Goal: Information Seeking & Learning: Check status

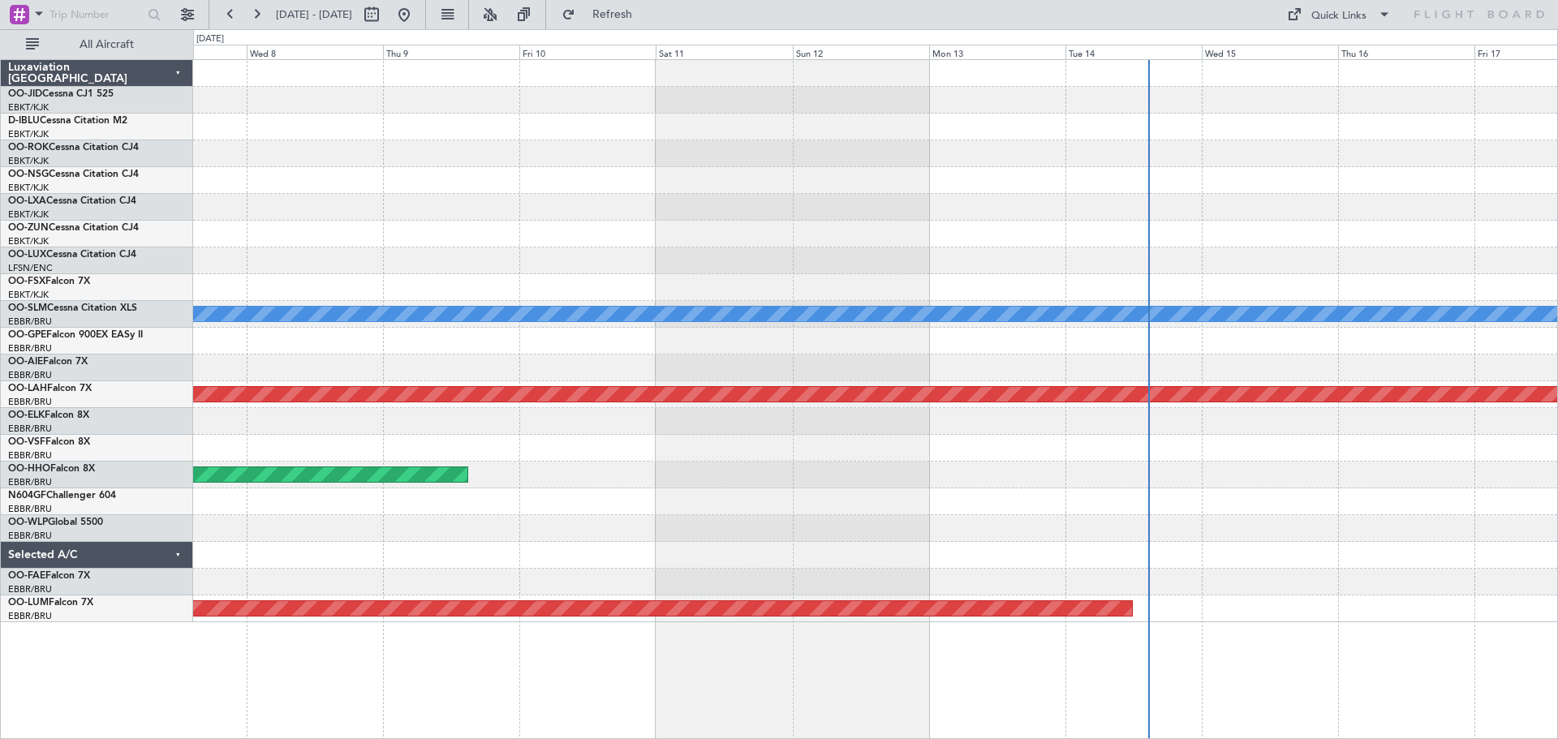
click at [1159, 104] on div "Planned Maint Kortrijk-[GEOGRAPHIC_DATA] No Crew [PERSON_NAME] ([PERSON_NAME]) …" at bounding box center [875, 341] width 1364 height 562
click at [987, 105] on div at bounding box center [875, 100] width 1364 height 27
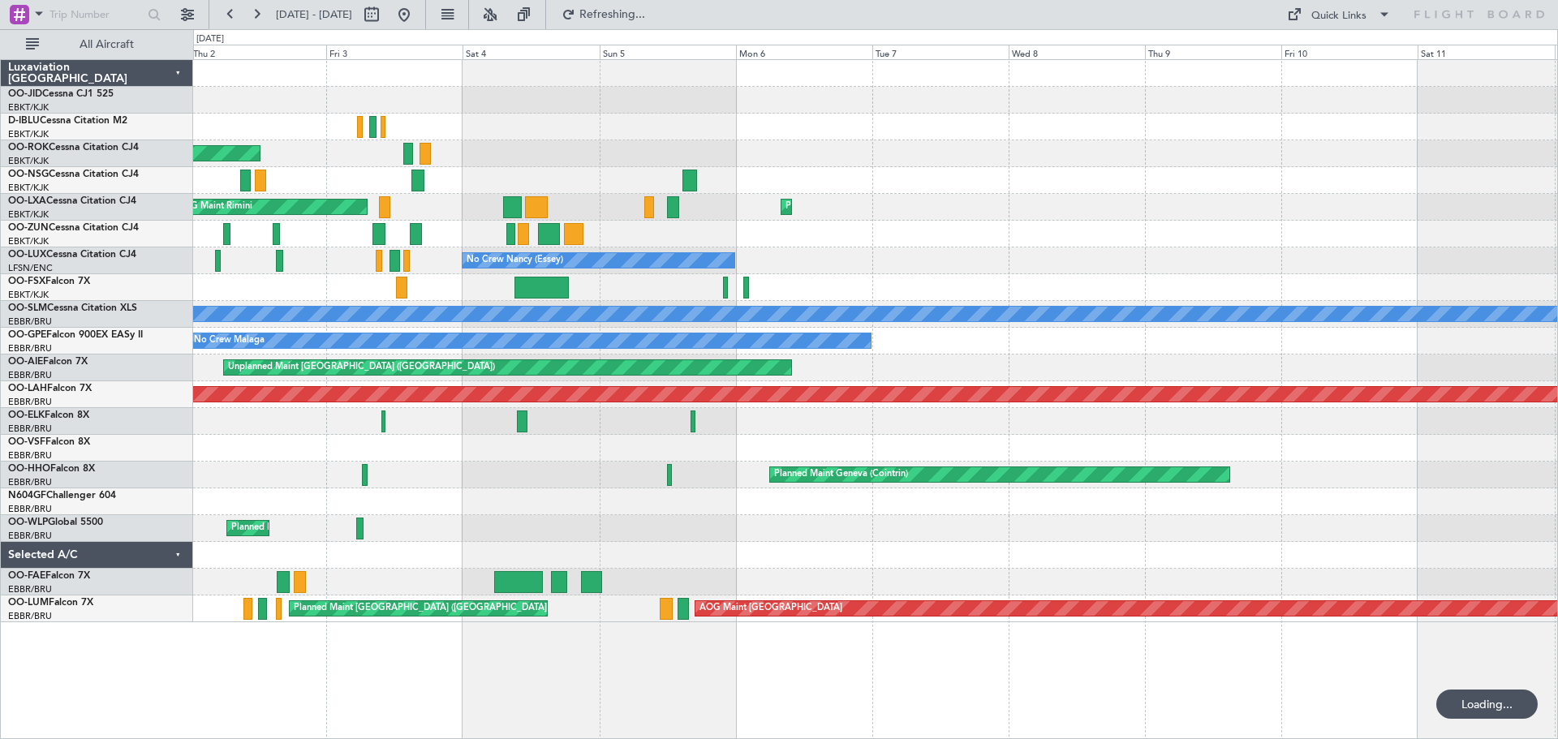
click at [1095, 132] on div at bounding box center [875, 127] width 1364 height 27
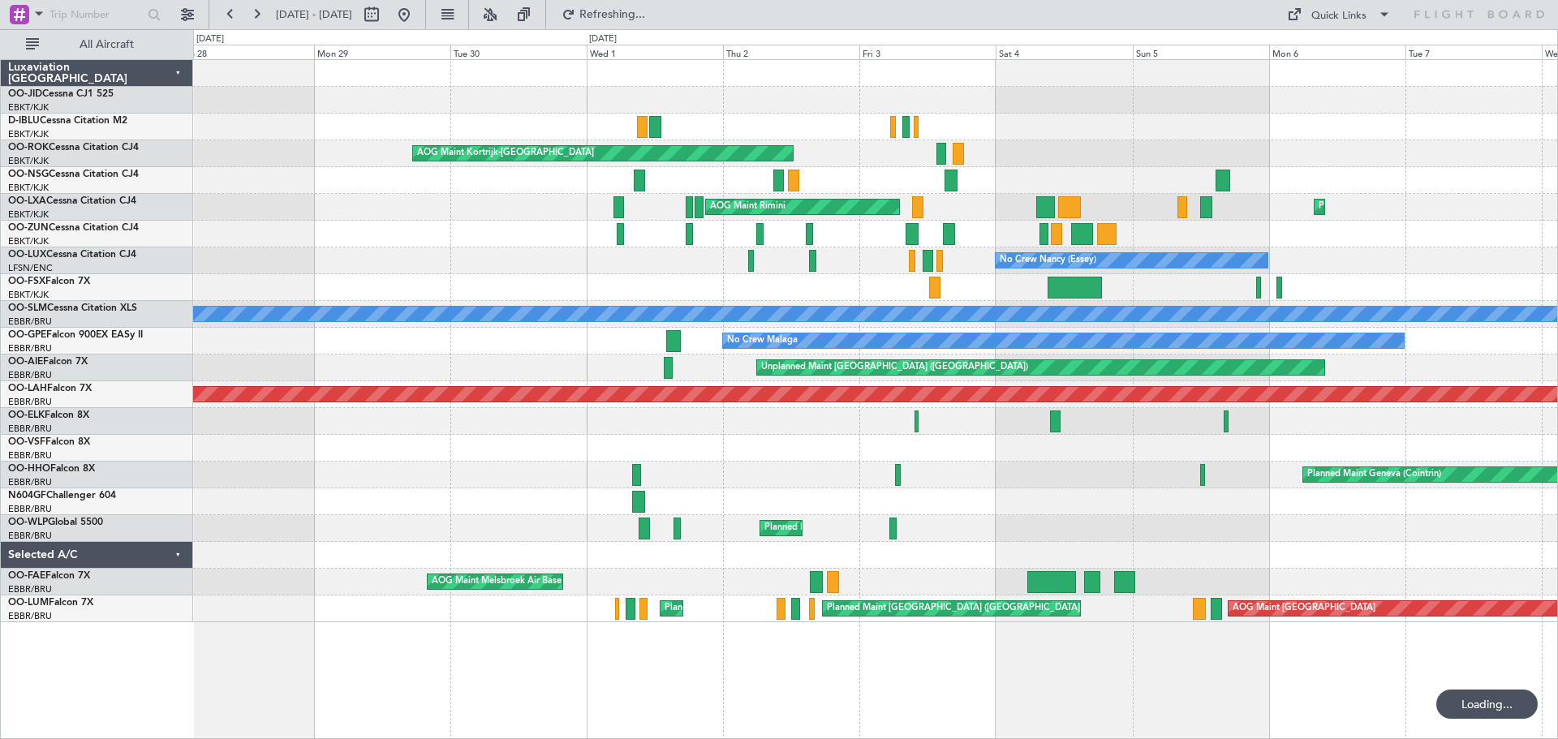
click at [1154, 167] on div at bounding box center [875, 180] width 1364 height 27
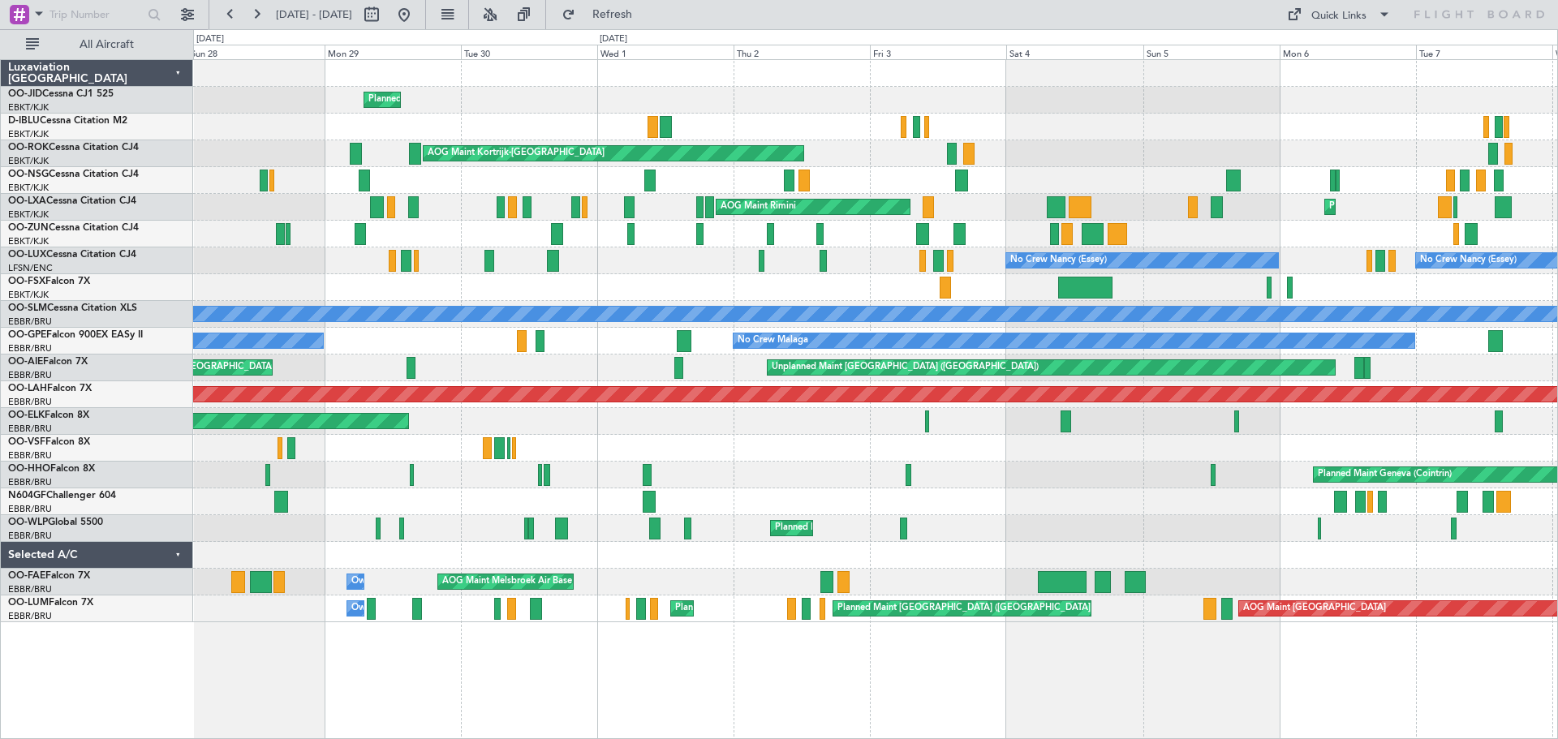
click at [1124, 70] on div "Planned Maint Kortrijk-[GEOGRAPHIC_DATA] A/C Unavailable [GEOGRAPHIC_DATA]-[GEO…" at bounding box center [875, 341] width 1364 height 562
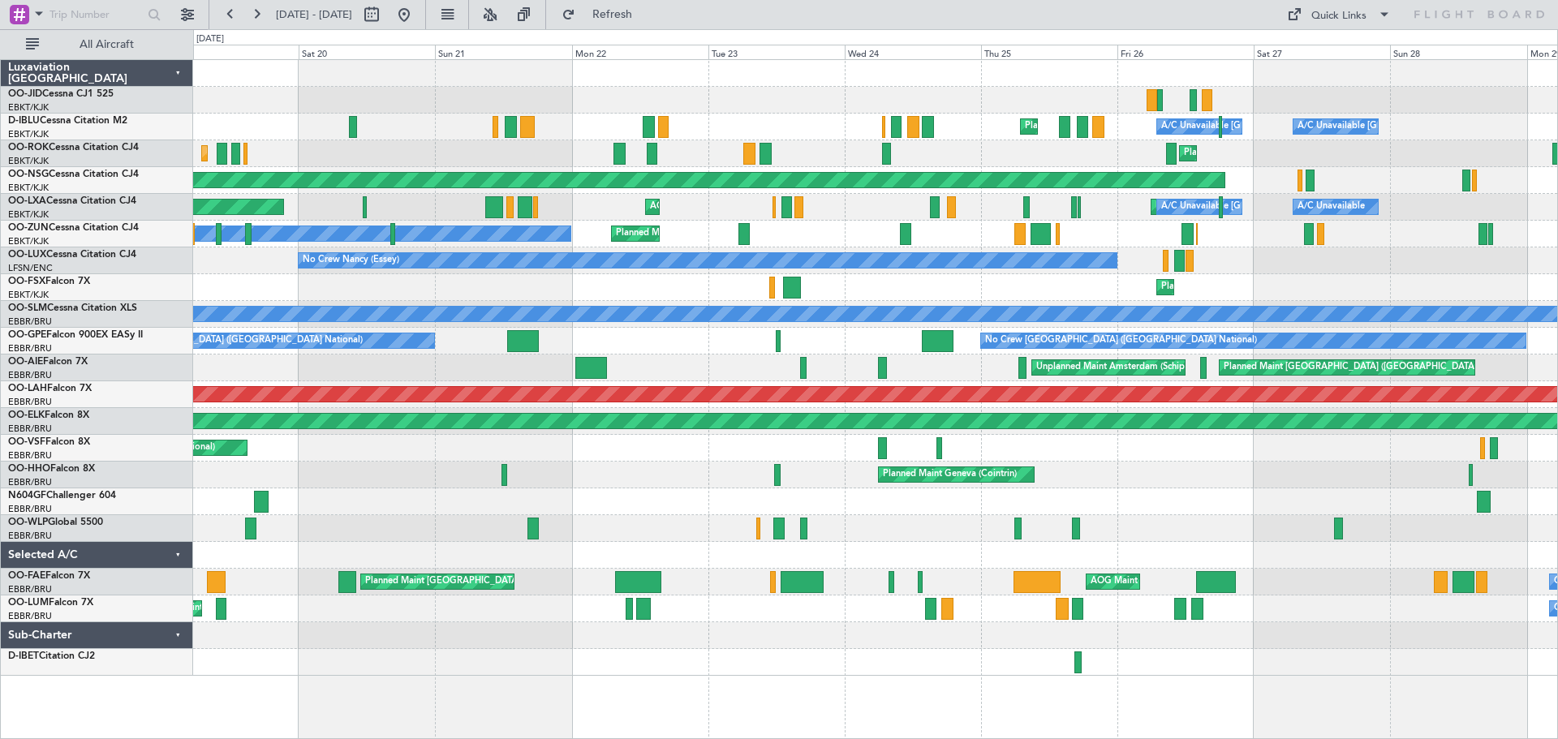
click at [374, 177] on div "Planned Maint Kortrijk-[GEOGRAPHIC_DATA] A/C Unavailable [GEOGRAPHIC_DATA] ([GE…" at bounding box center [875, 368] width 1364 height 616
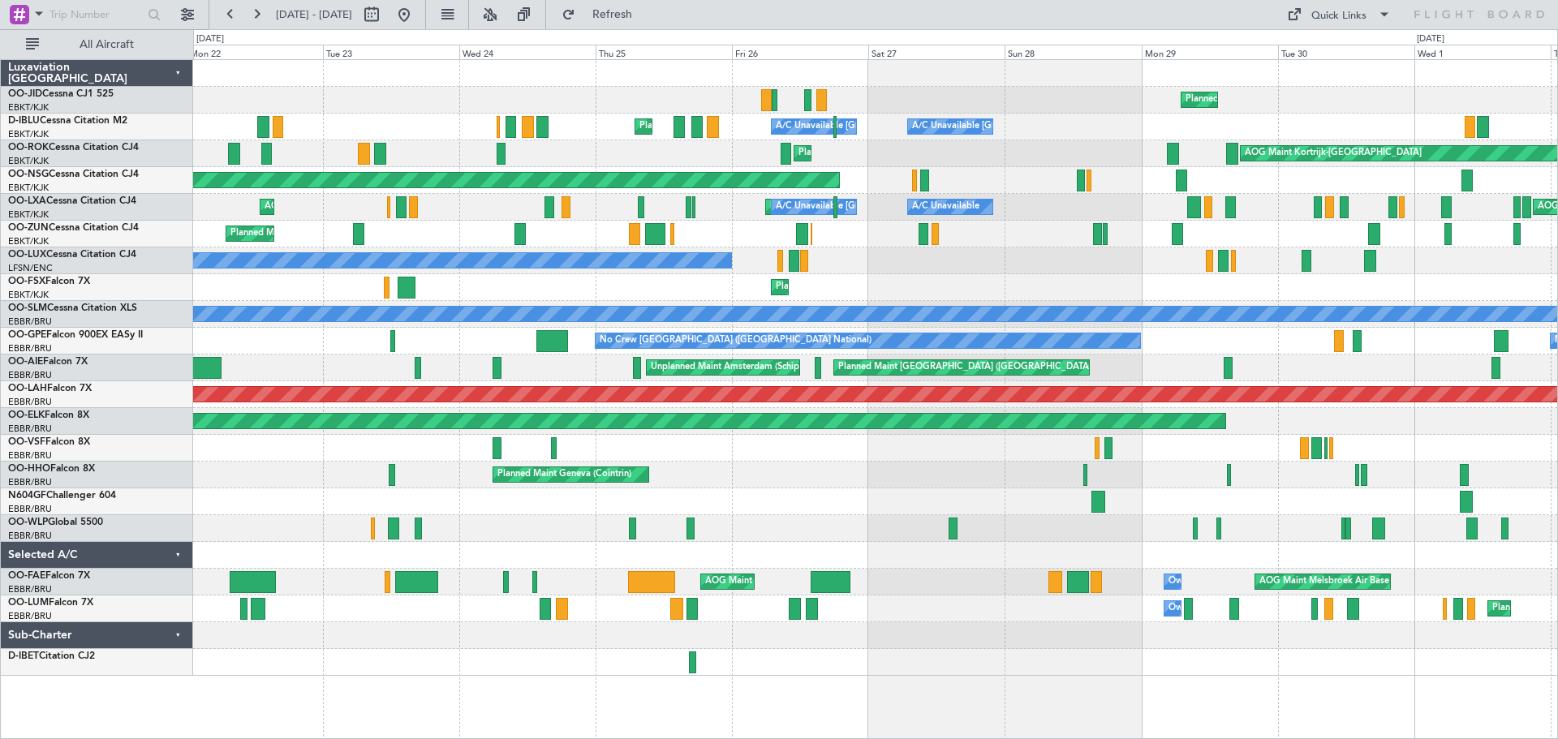
click at [527, 151] on div "Planned Maint Kortrijk-[GEOGRAPHIC_DATA] A/C Unavailable [GEOGRAPHIC_DATA] ([GE…" at bounding box center [875, 368] width 1364 height 616
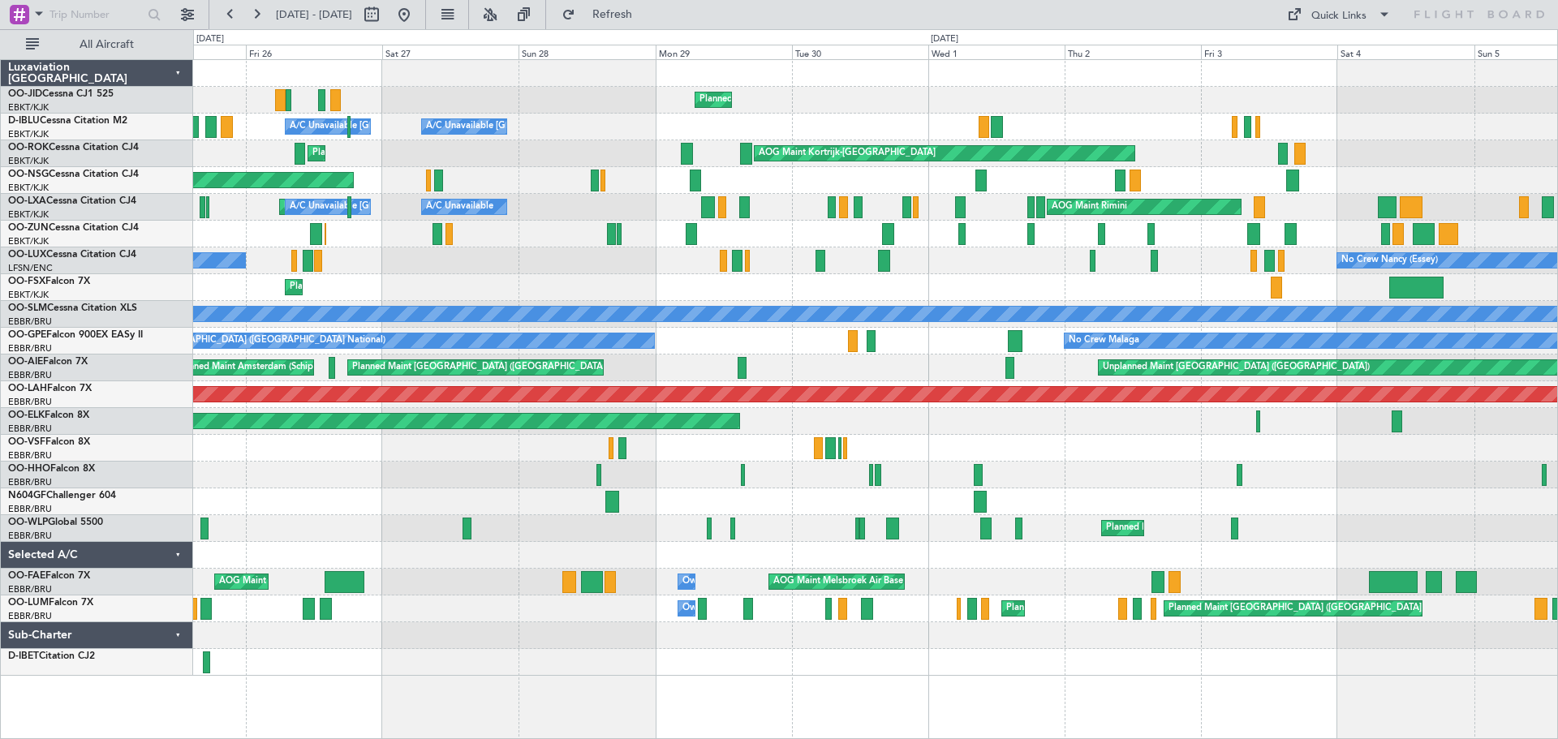
click at [191, 166] on div "Planned Maint Kortrijk-[GEOGRAPHIC_DATA] A/C Unavailable [GEOGRAPHIC_DATA] ([GE…" at bounding box center [779, 384] width 1558 height 710
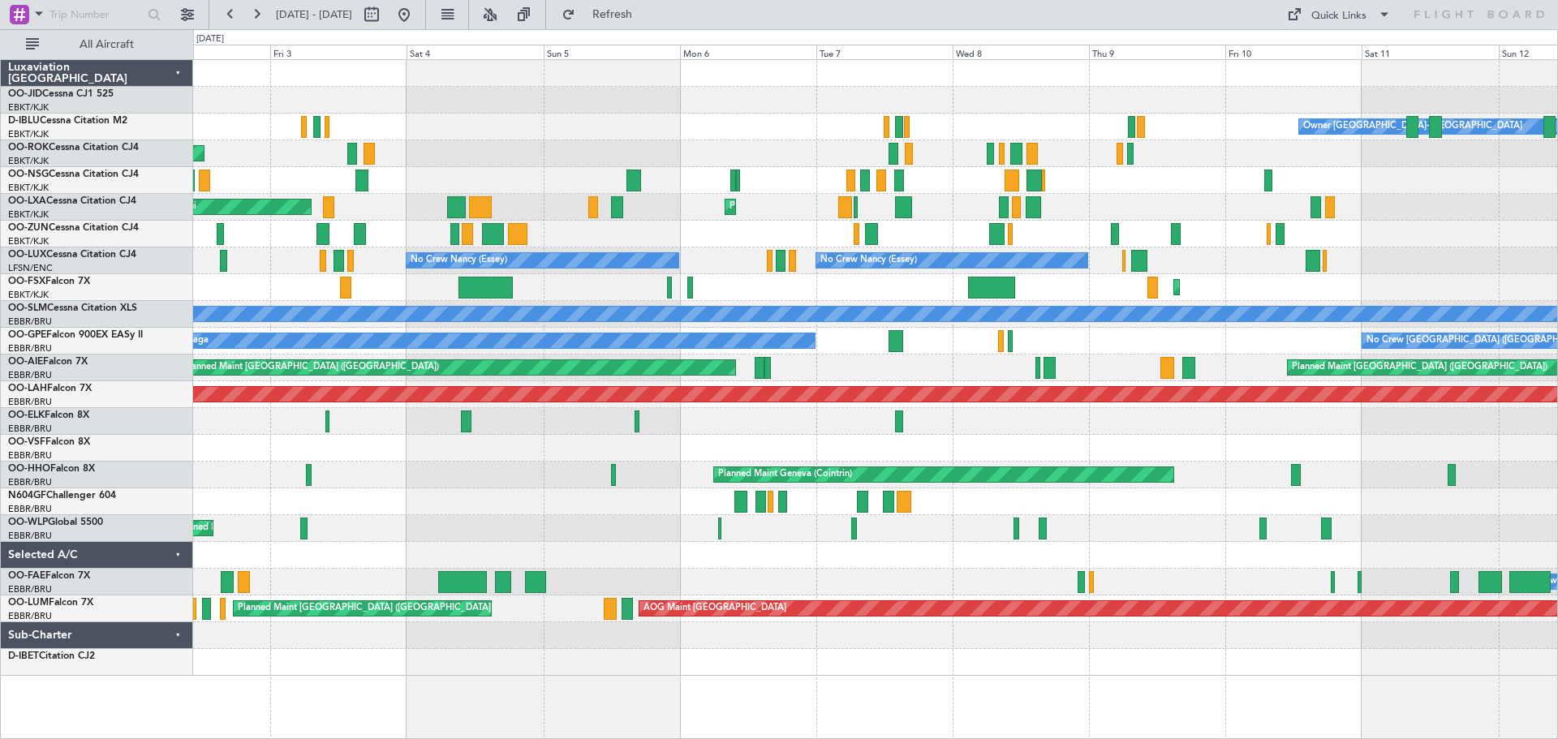
click at [310, 176] on div "Owner [GEOGRAPHIC_DATA]-[GEOGRAPHIC_DATA] AOG Maint [GEOGRAPHIC_DATA]-[GEOGRAPH…" at bounding box center [875, 368] width 1364 height 616
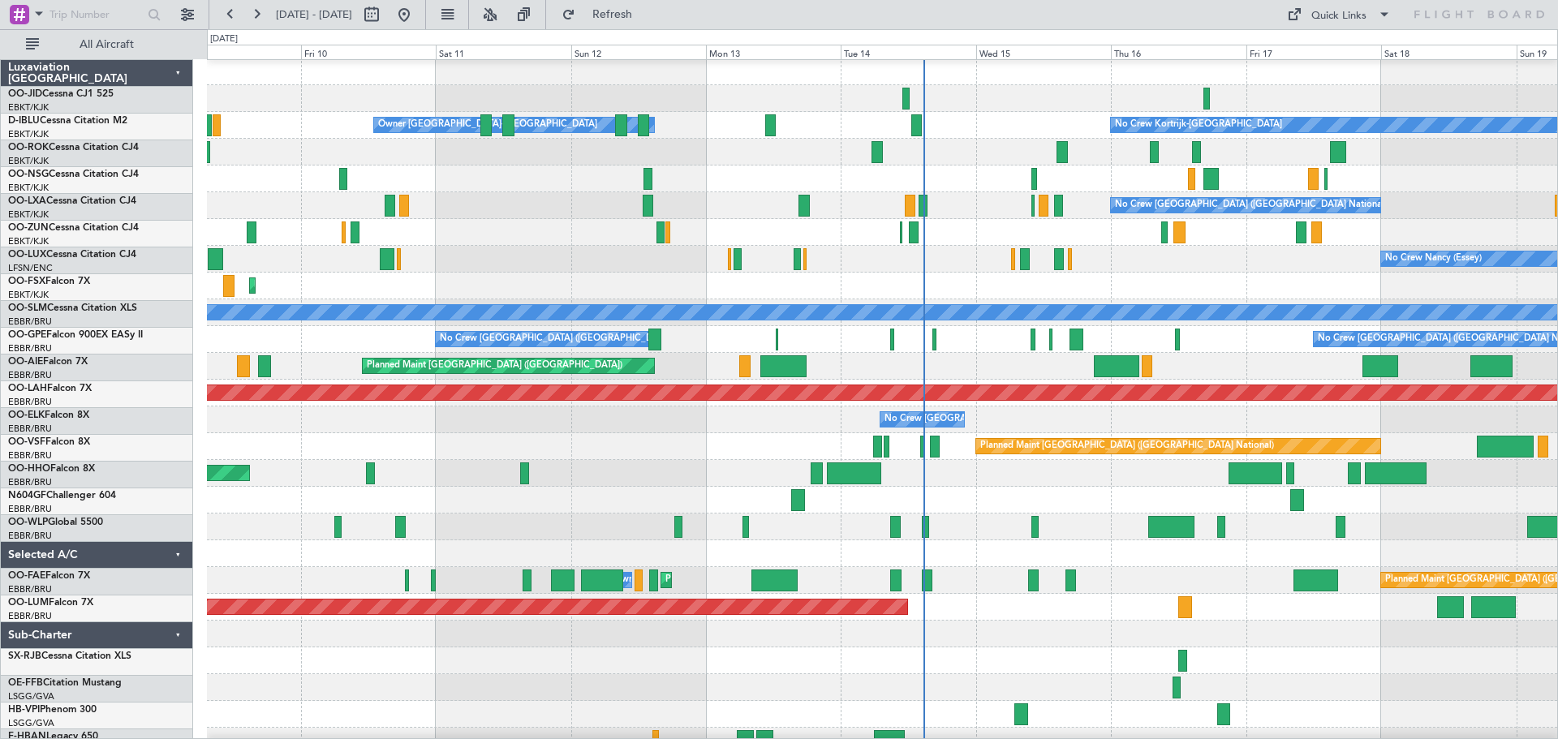
click at [971, 127] on div "Owner [GEOGRAPHIC_DATA]-[GEOGRAPHIC_DATA] No Crew Kortrijk-[GEOGRAPHIC_DATA]" at bounding box center [882, 125] width 1350 height 27
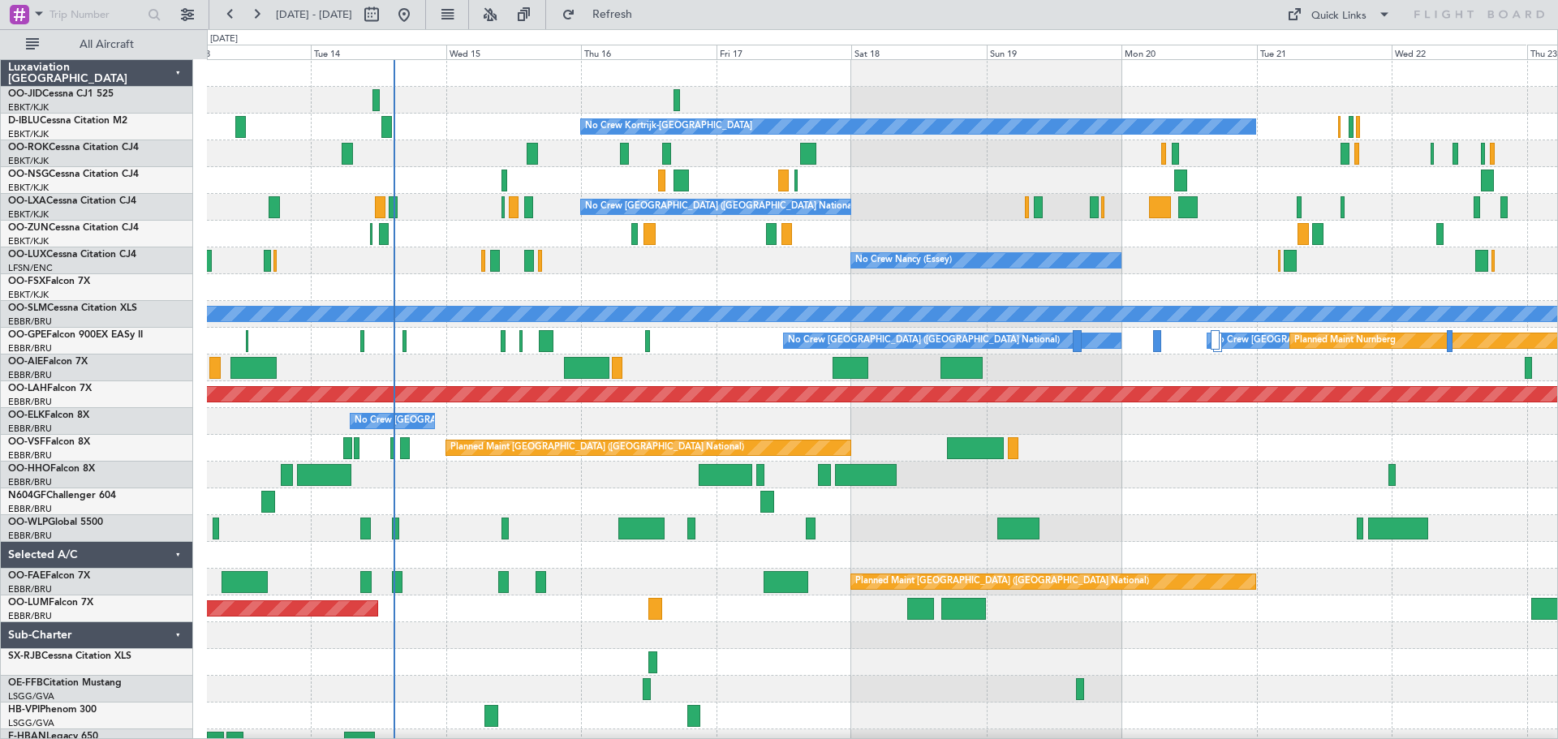
click at [724, 146] on div "No Crew No Crew Kortrijk-[GEOGRAPHIC_DATA] No Crew Owner [GEOGRAPHIC_DATA]-[GEO…" at bounding box center [882, 408] width 1350 height 696
